Goal: Find specific page/section: Find specific page/section

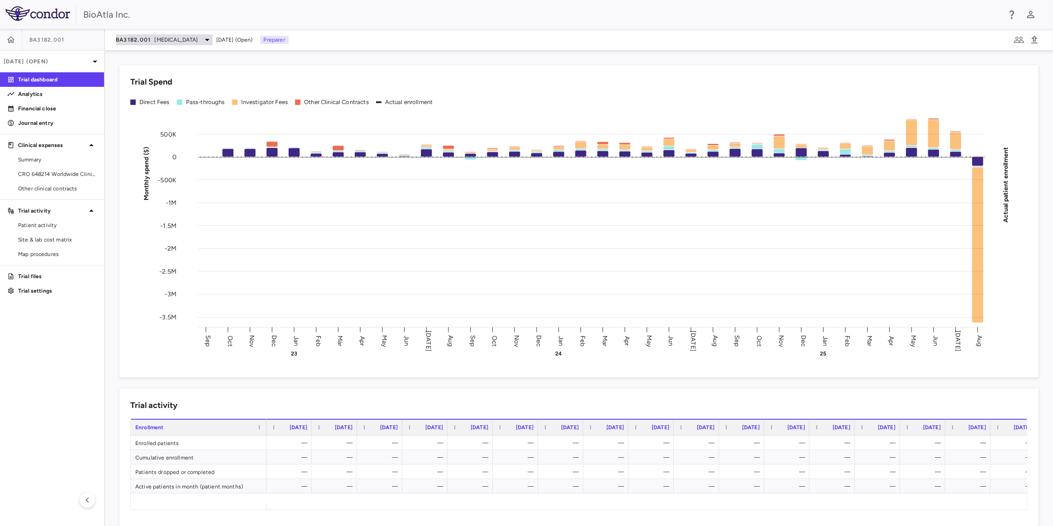
click at [203, 37] on icon at bounding box center [207, 39] width 11 height 11
click at [132, 67] on p "BA3021" at bounding box center [191, 64] width 119 height 8
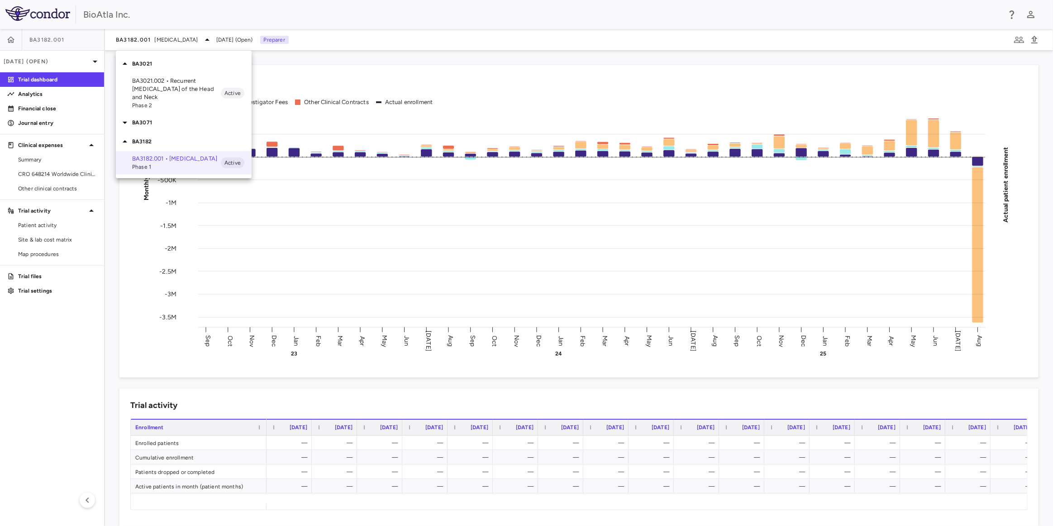
click at [149, 87] on p "BA3021.002 • Recurrent [MEDICAL_DATA] of the Head and Neck" at bounding box center [176, 89] width 89 height 24
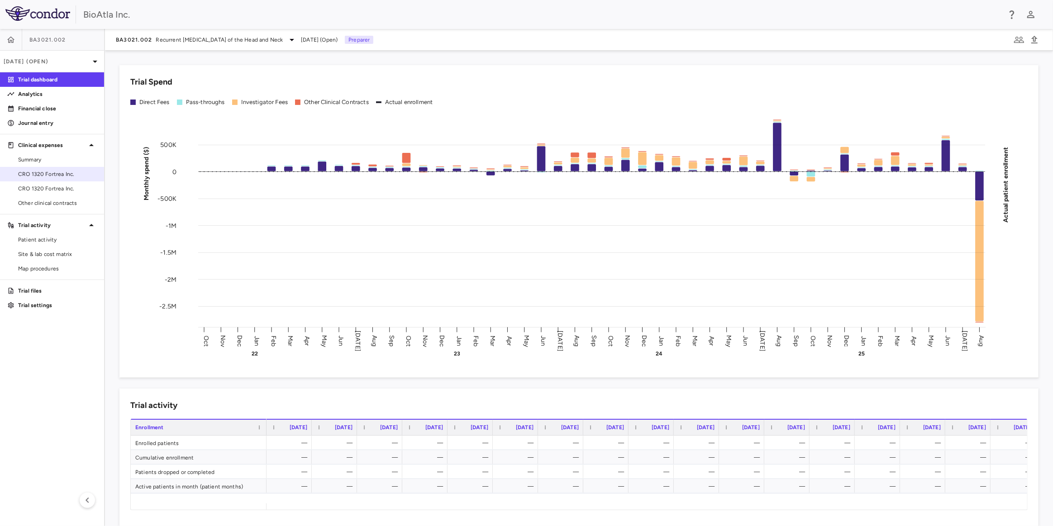
click at [54, 175] on span "CRO 1320 Fortrea Inc." at bounding box center [57, 174] width 79 height 8
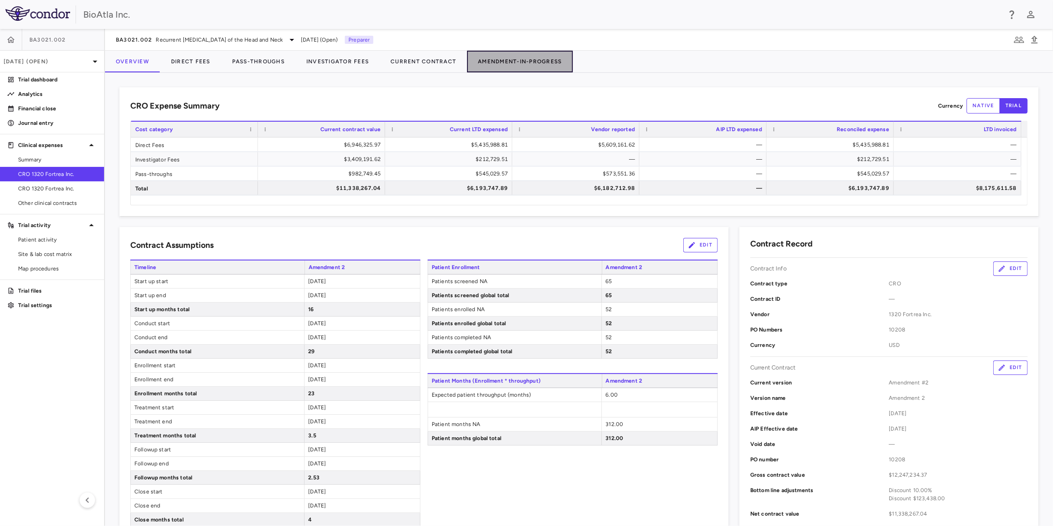
click at [520, 61] on button "Amendment-In-Progress" at bounding box center [519, 62] width 105 height 22
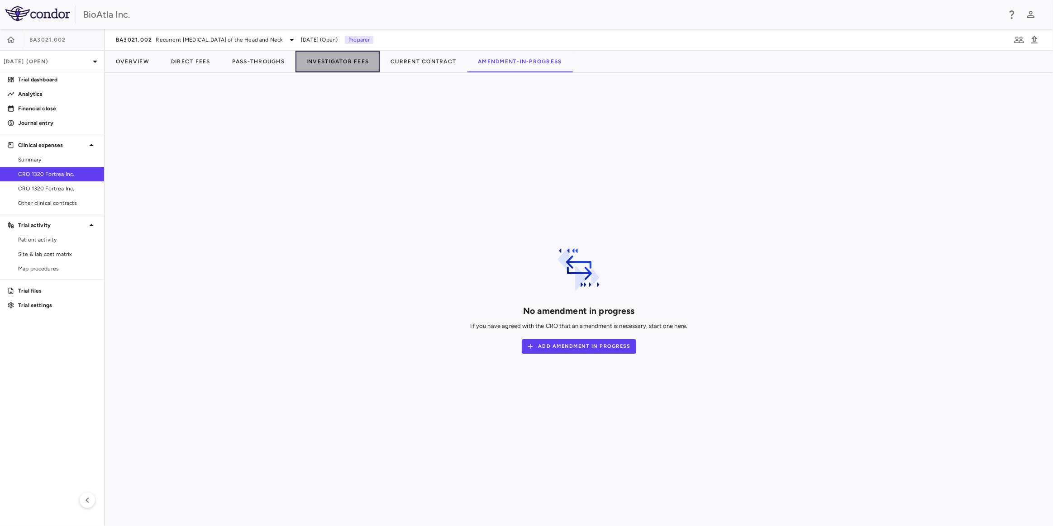
click at [333, 61] on button "Investigator Fees" at bounding box center [338, 62] width 84 height 22
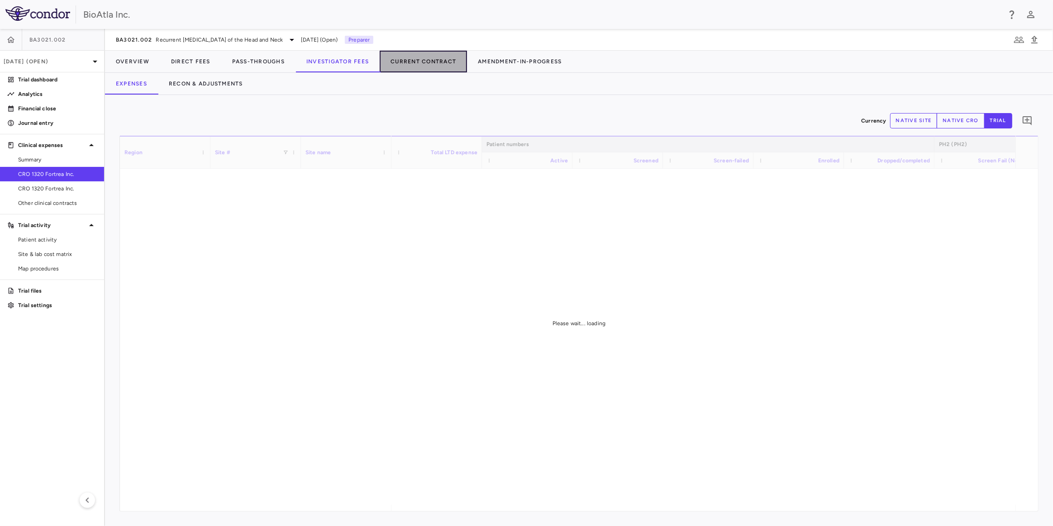
click at [422, 59] on button "Current Contract" at bounding box center [423, 62] width 87 height 22
